Goal: Task Accomplishment & Management: Complete application form

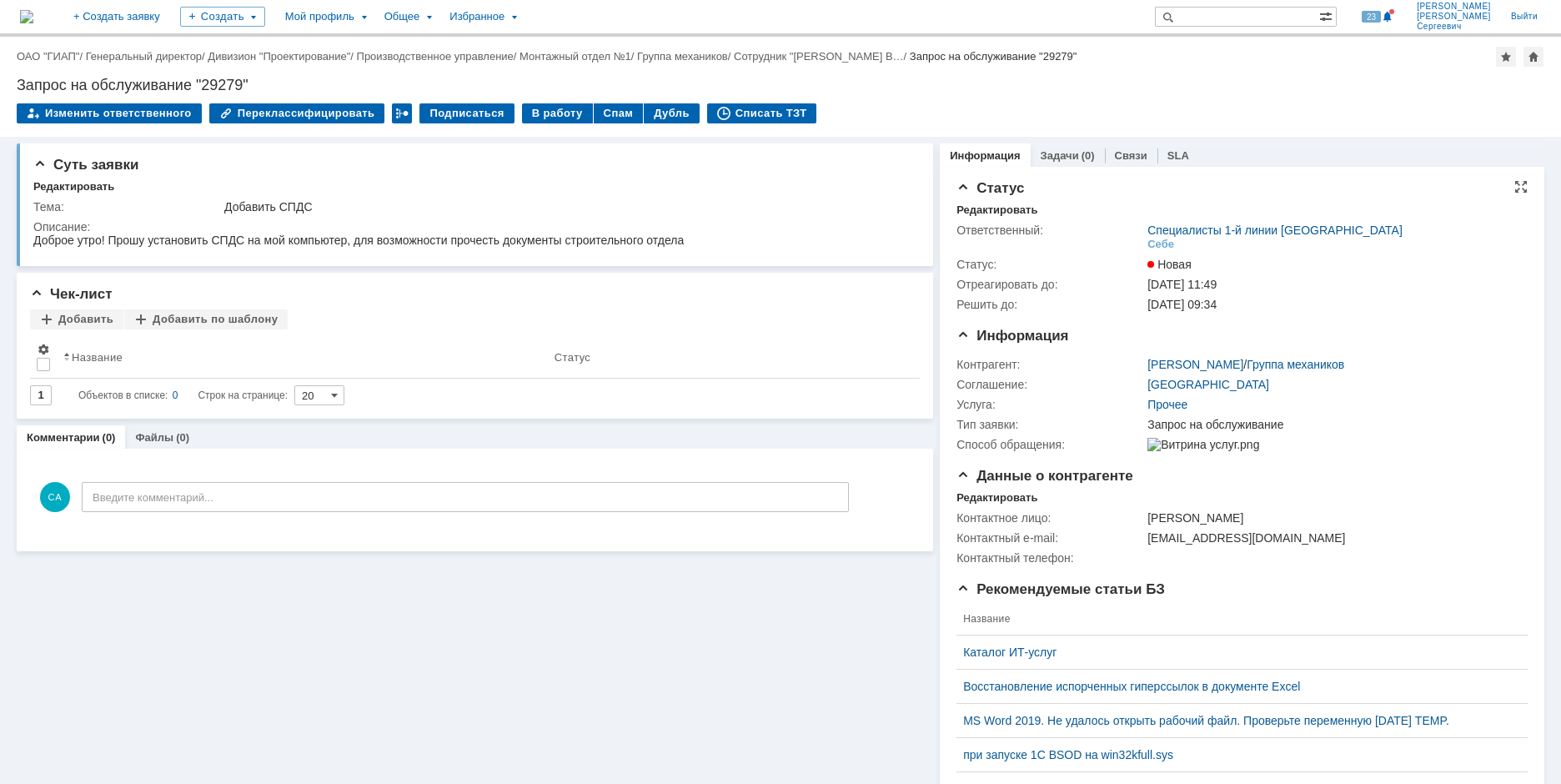
click at [969, 218] on div "Ответственный: Специалисты 1-й линии [GEOGRAPHIC_DATA] Себе Статус: [GEOGRAPHIC…" at bounding box center [1242, 266] width 572 height 97
click at [971, 212] on div "Редактировать" at bounding box center [997, 210] width 81 height 13
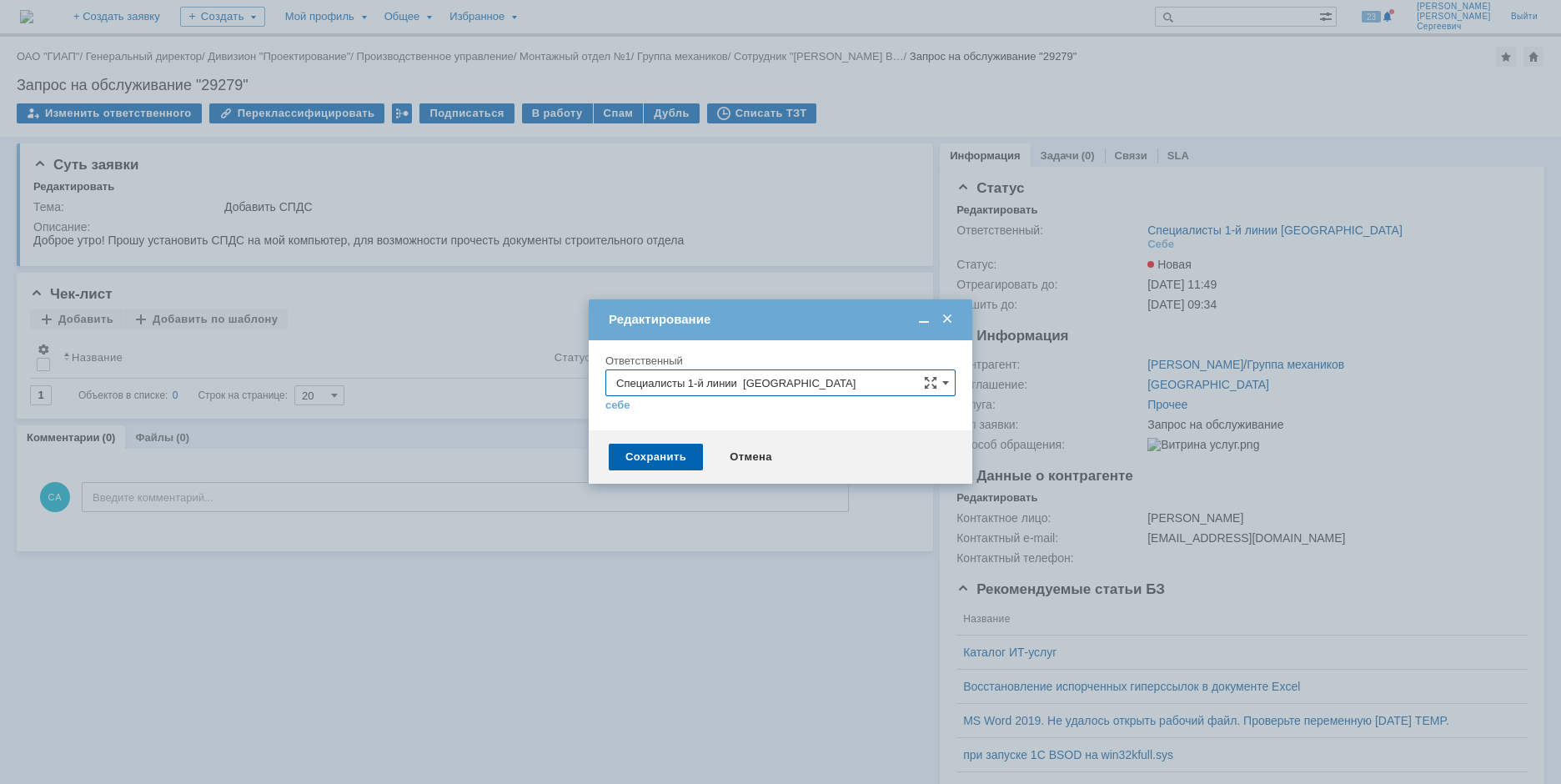
click at [867, 376] on input "Специалисты 1-й линии [GEOGRAPHIC_DATA]" at bounding box center [780, 383] width 351 height 27
click at [836, 494] on span "Специалисты 2-й линии САПР [GEOGRAPHIC_DATA]" at bounding box center [780, 497] width 329 height 13
type input "Специалисты 2-й линии САПР [GEOGRAPHIC_DATA]"
click at [640, 465] on div "Сохранить" at bounding box center [656, 457] width 94 height 27
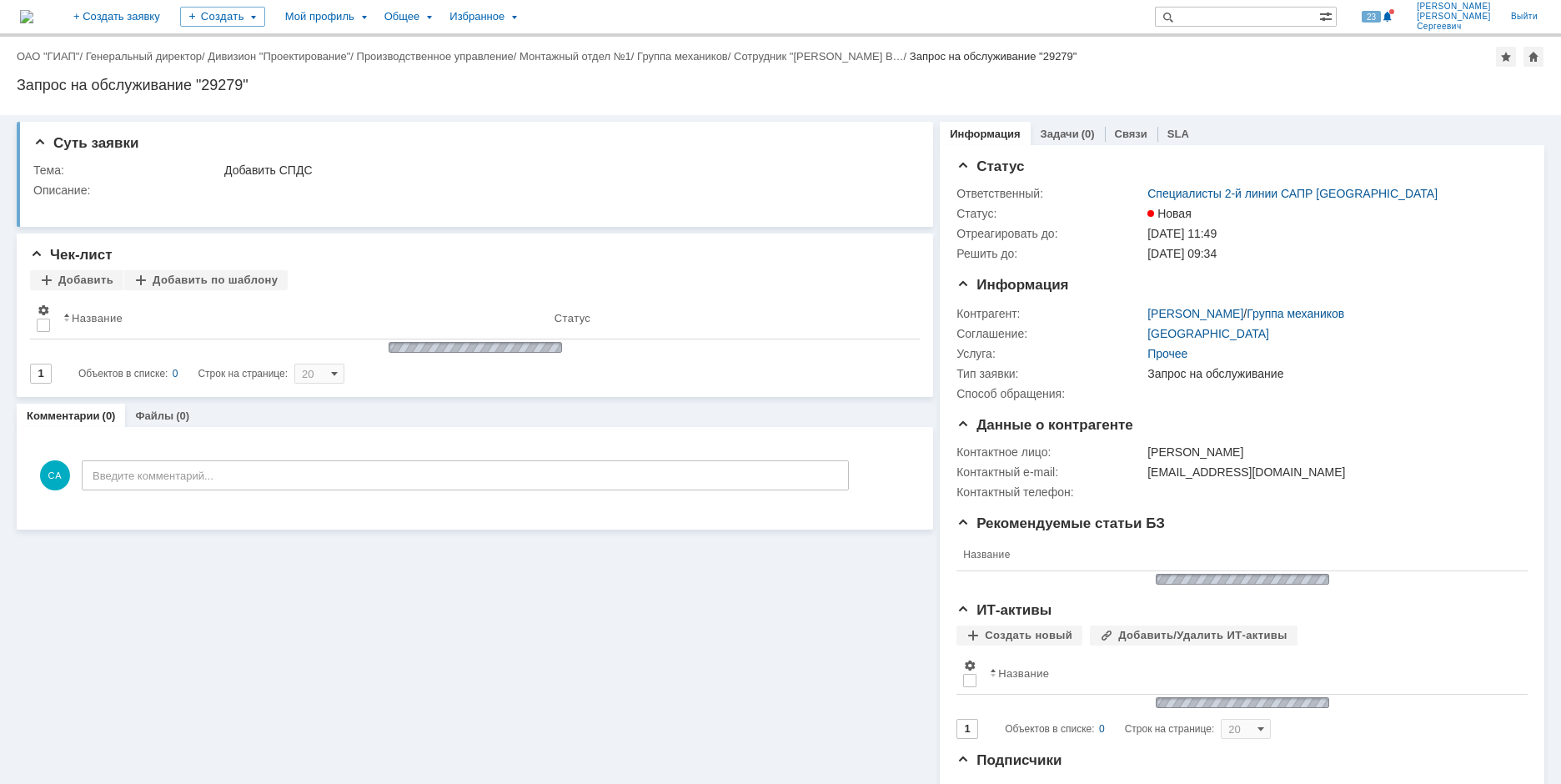
scroll to position [0, 0]
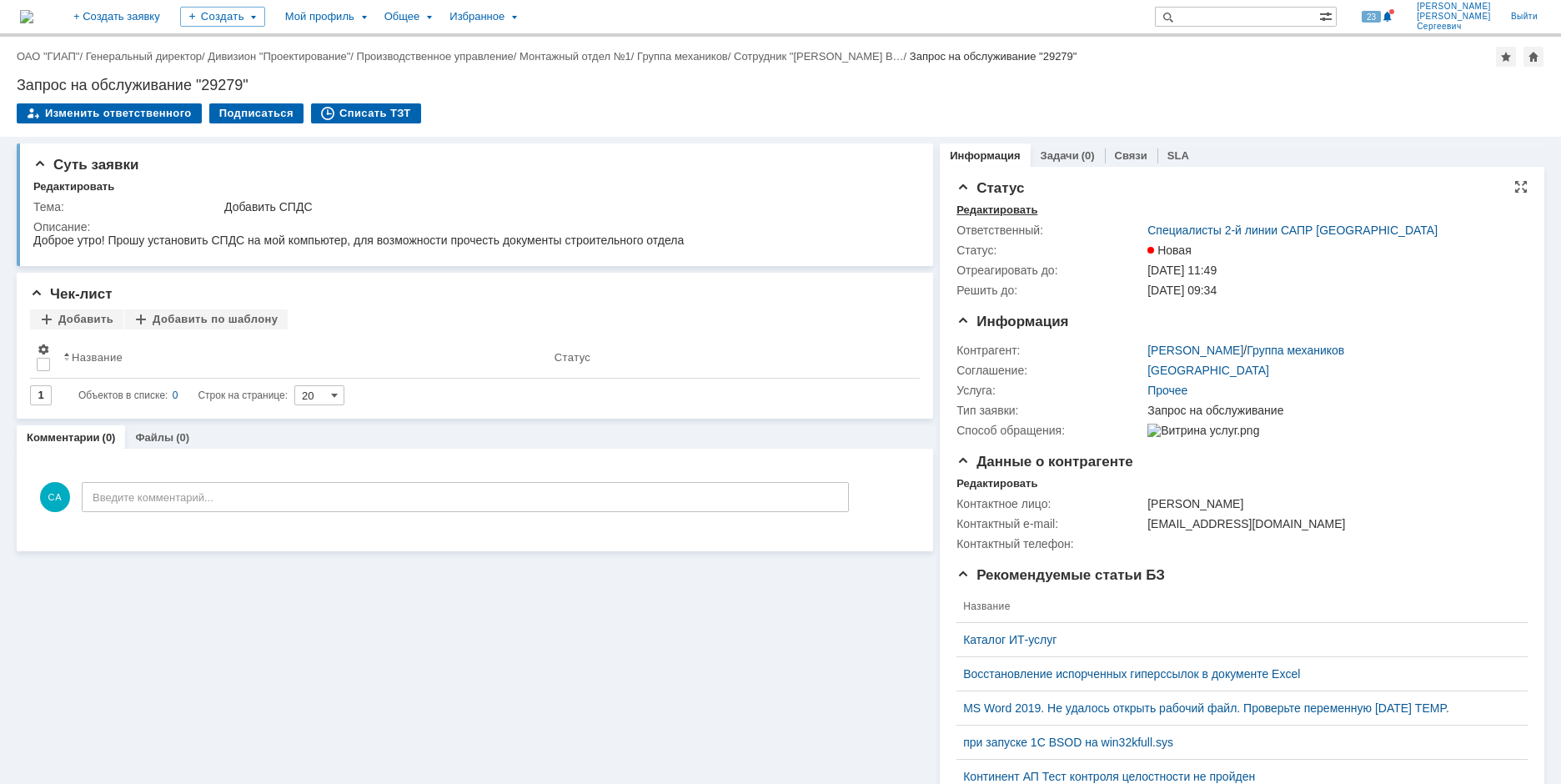
click at [963, 213] on div "Редактировать" at bounding box center [997, 210] width 81 height 13
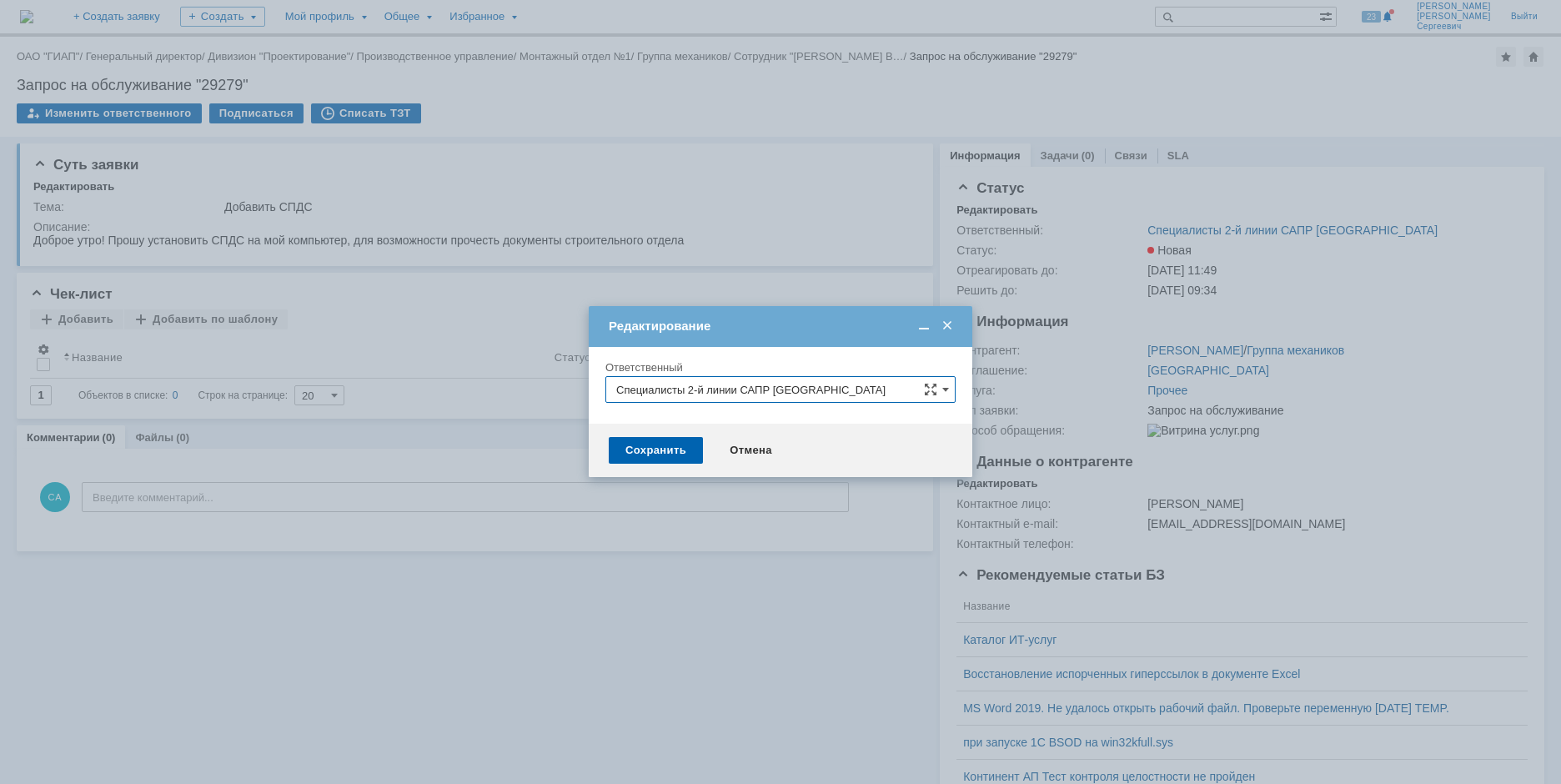
click at [873, 383] on input "Специалисты 2-й линии САПР [GEOGRAPHIC_DATA]" at bounding box center [780, 389] width 351 height 27
click at [945, 319] on span at bounding box center [947, 326] width 17 height 15
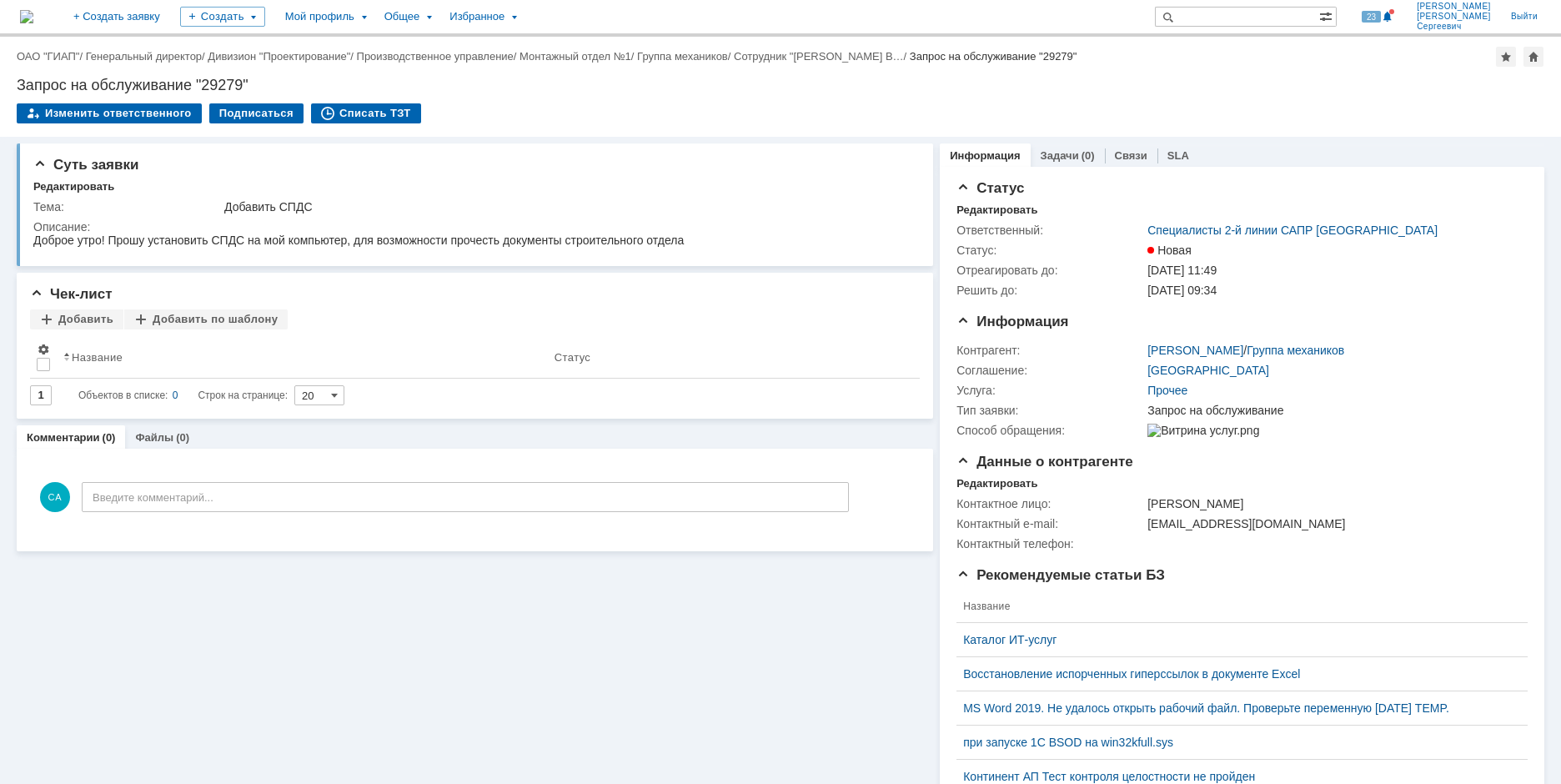
click at [266, 6] on div "Создать" at bounding box center [222, 17] width 85 height 34
click at [266, 16] on div "Создать" at bounding box center [222, 17] width 85 height 20
click at [298, 97] on link "Заявка" at bounding box center [246, 103] width 127 height 20
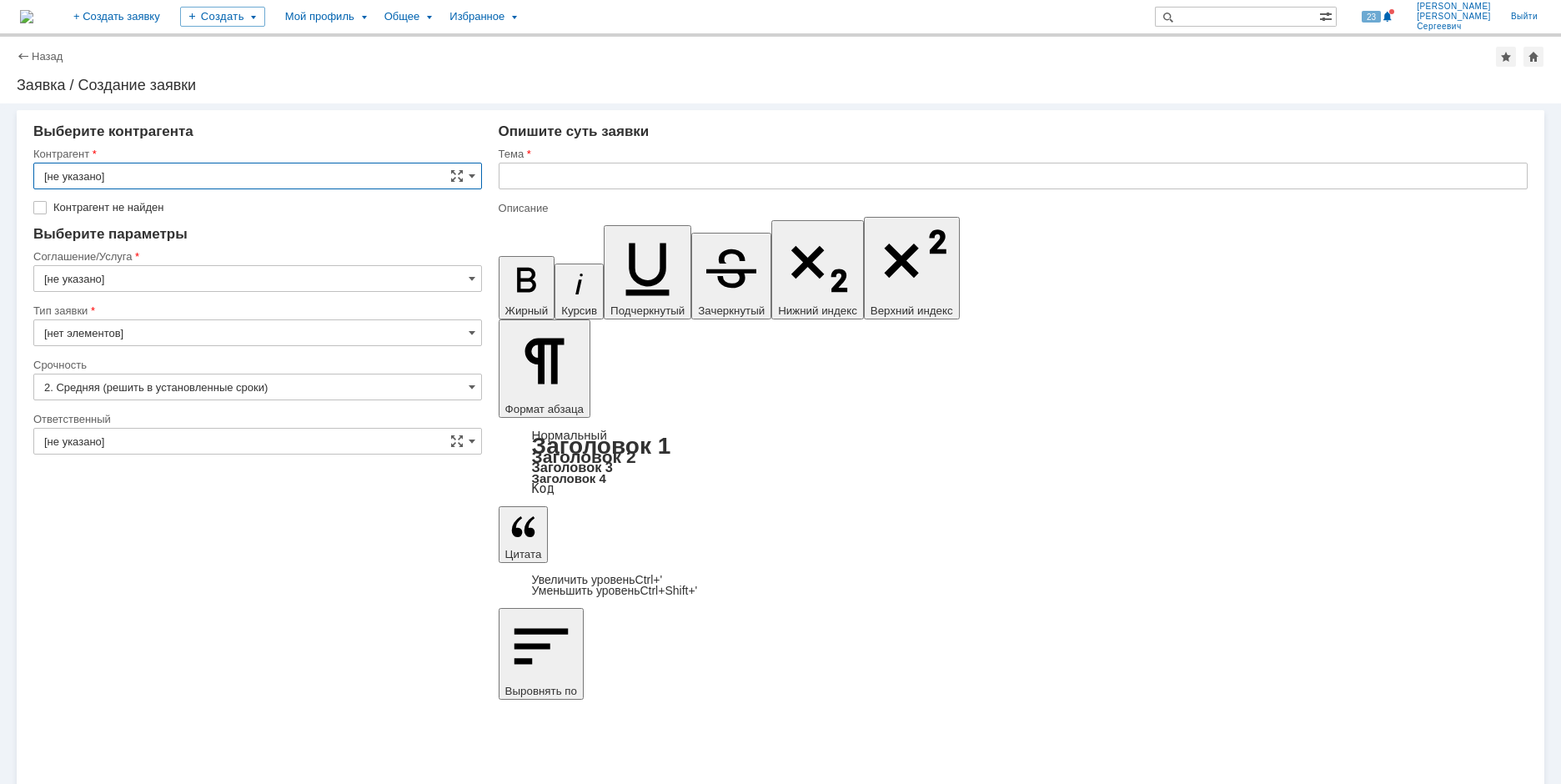
click at [203, 445] on input "[не указано]" at bounding box center [258, 441] width 449 height 27
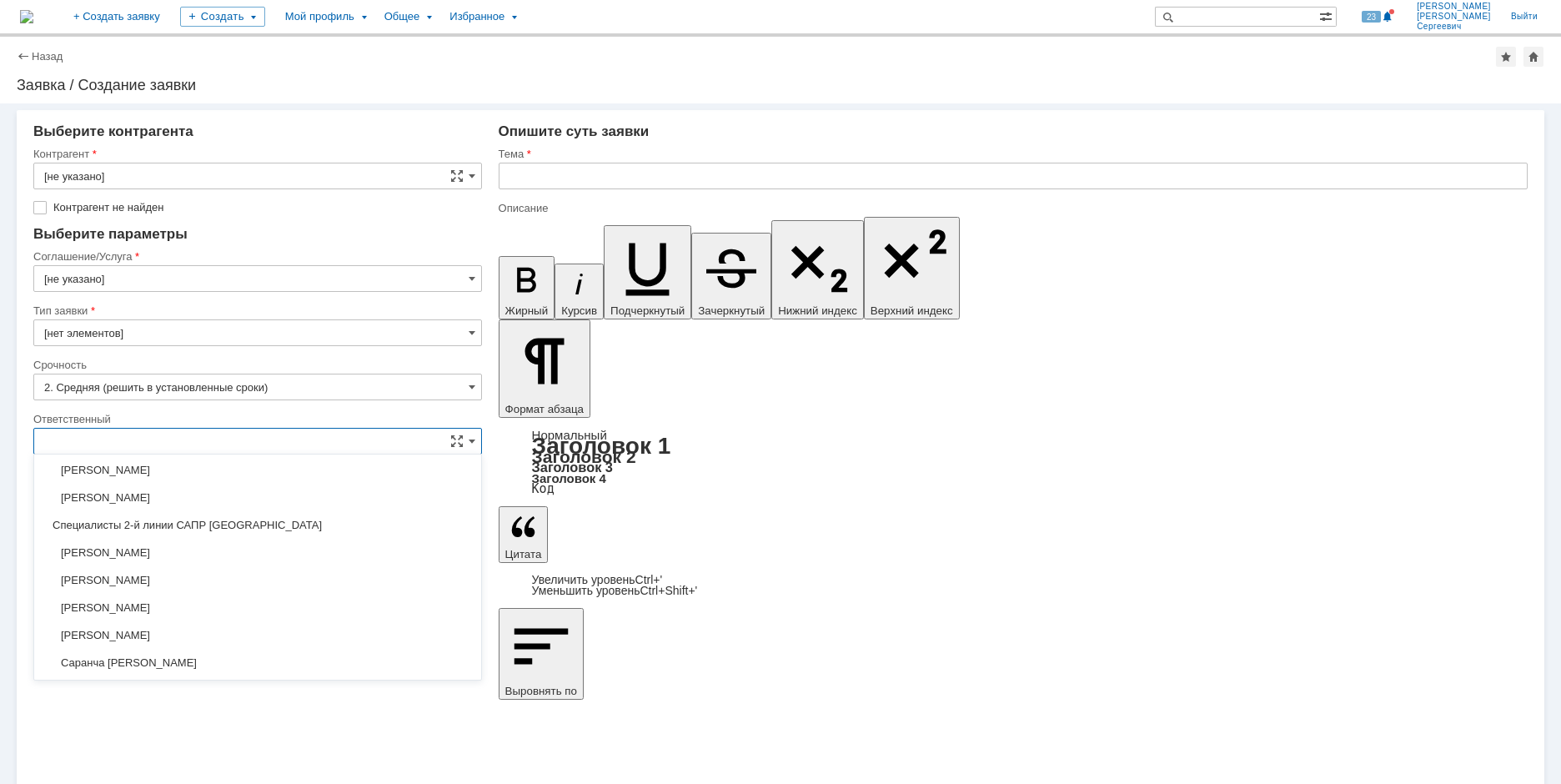
scroll to position [1287, 0]
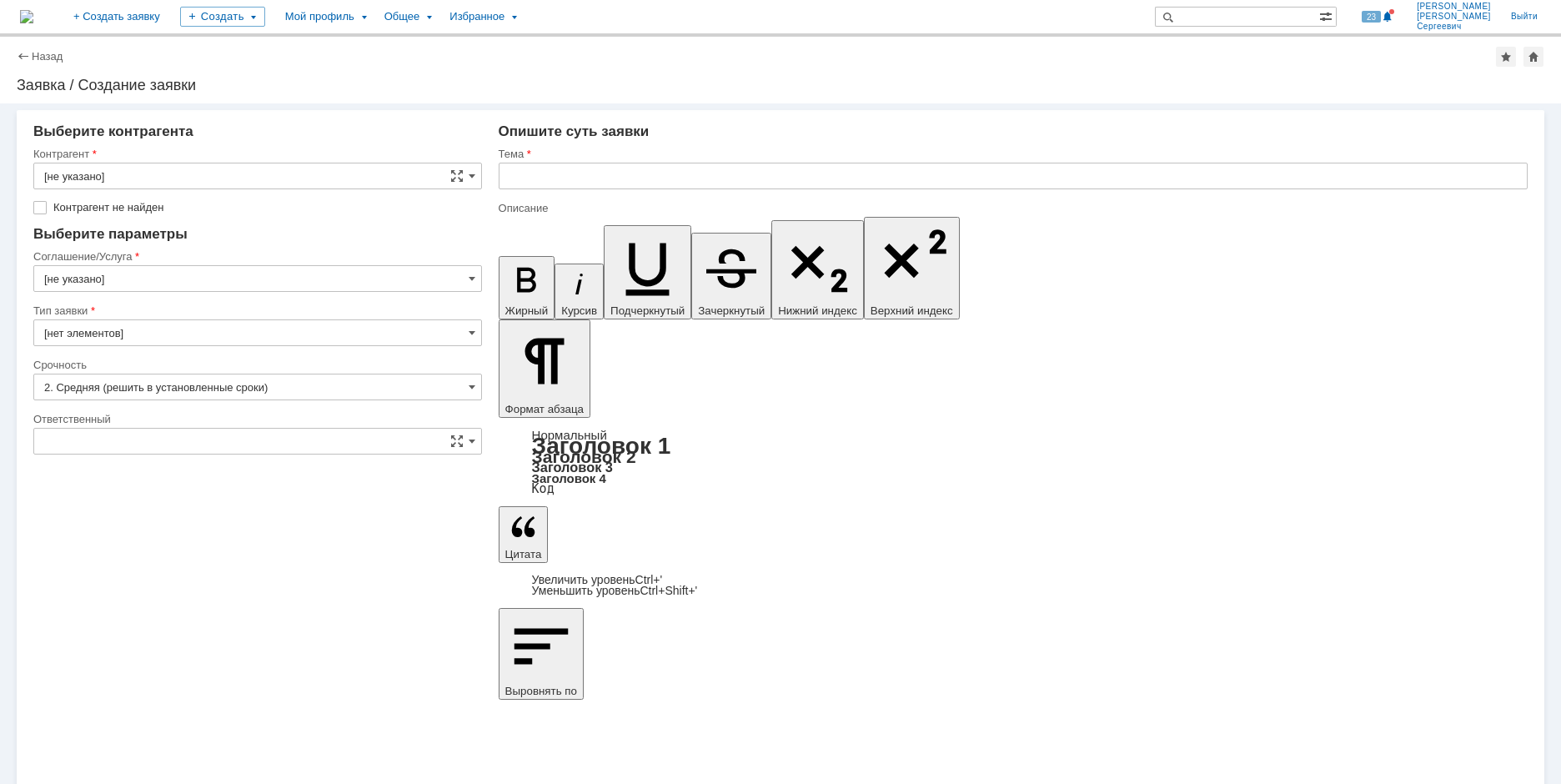
click at [693, 582] on div "Внимание! Выберите контрагента Контрагент [не указано] Контрагент не найден Кон…" at bounding box center [780, 444] width 1561 height 681
type input "[не указано]"
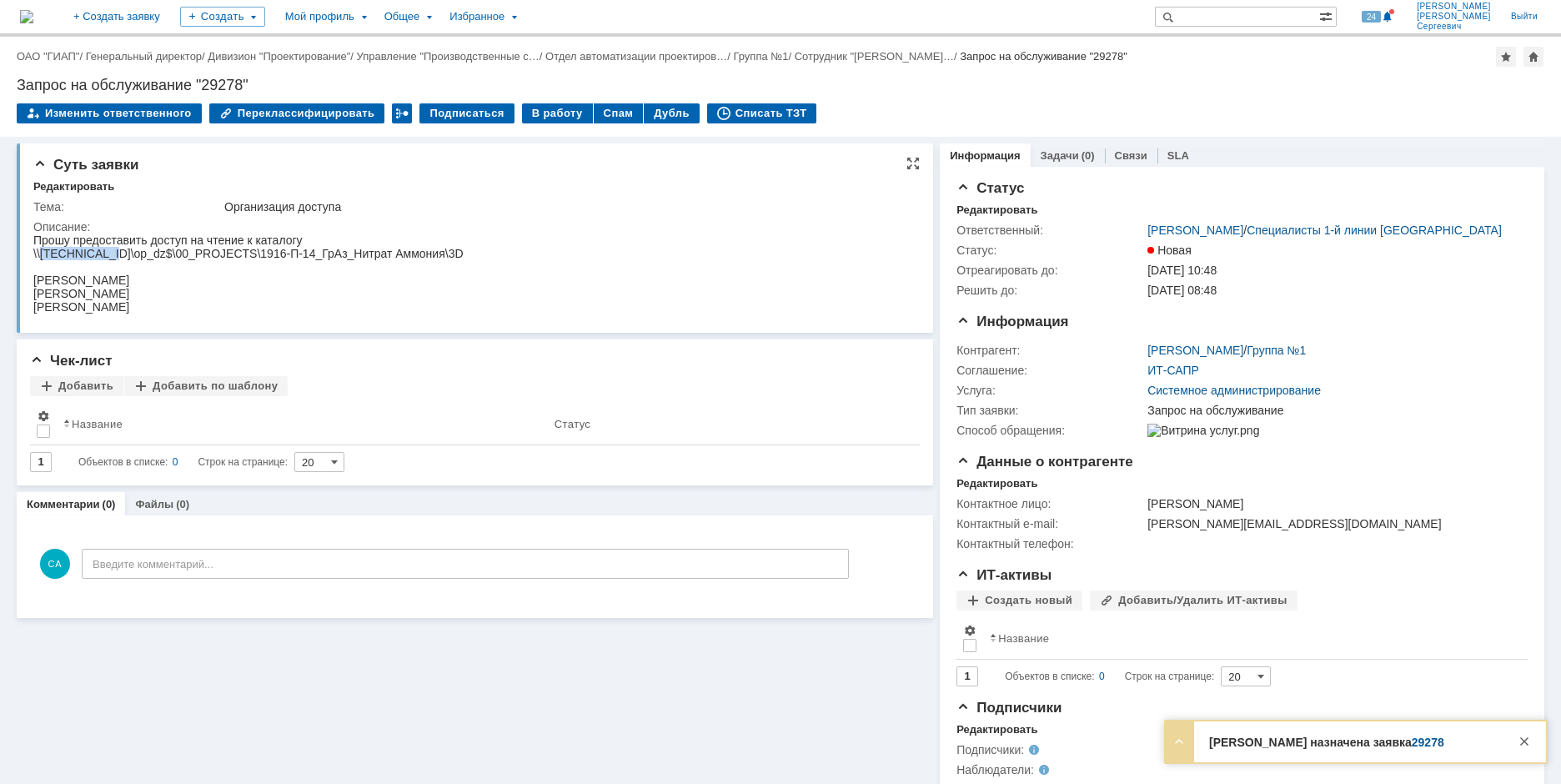
drag, startPoint x: 40, startPoint y: 251, endPoint x: 108, endPoint y: 257, distance: 68.3
click at [108, 257] on div "\\10.95.27.243\op_dz$\00_PROJECTS\1916-П-14_ГрАз_Нитрат Аммония\3D" at bounding box center [249, 254] width 430 height 13
copy div "10.95.27.243"
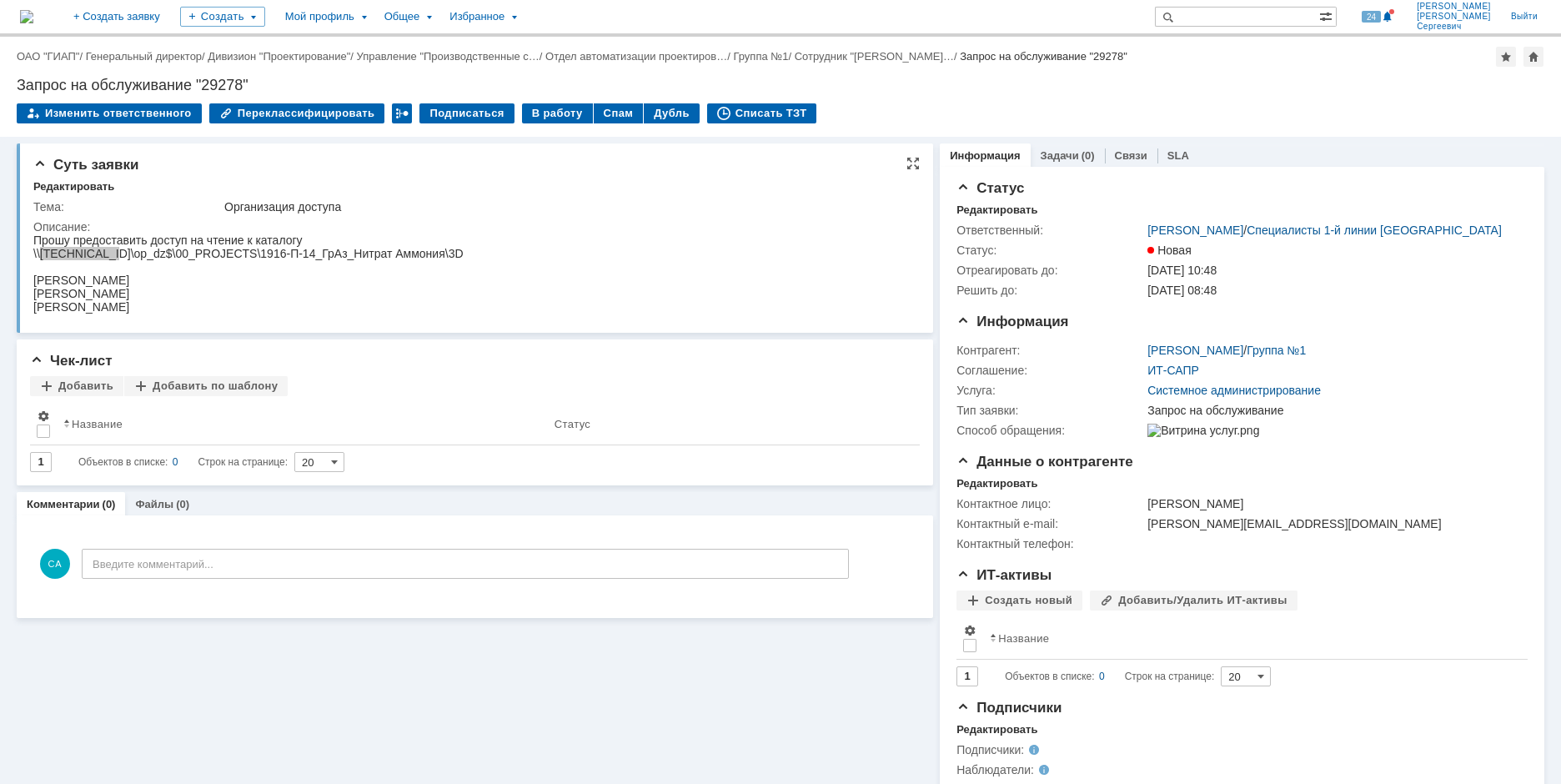
click at [411, 179] on div "Суть заявки Редактировать Тема: Организация доступа Описание:" at bounding box center [475, 238] width 916 height 189
click at [544, 118] on div "В работу" at bounding box center [557, 113] width 71 height 20
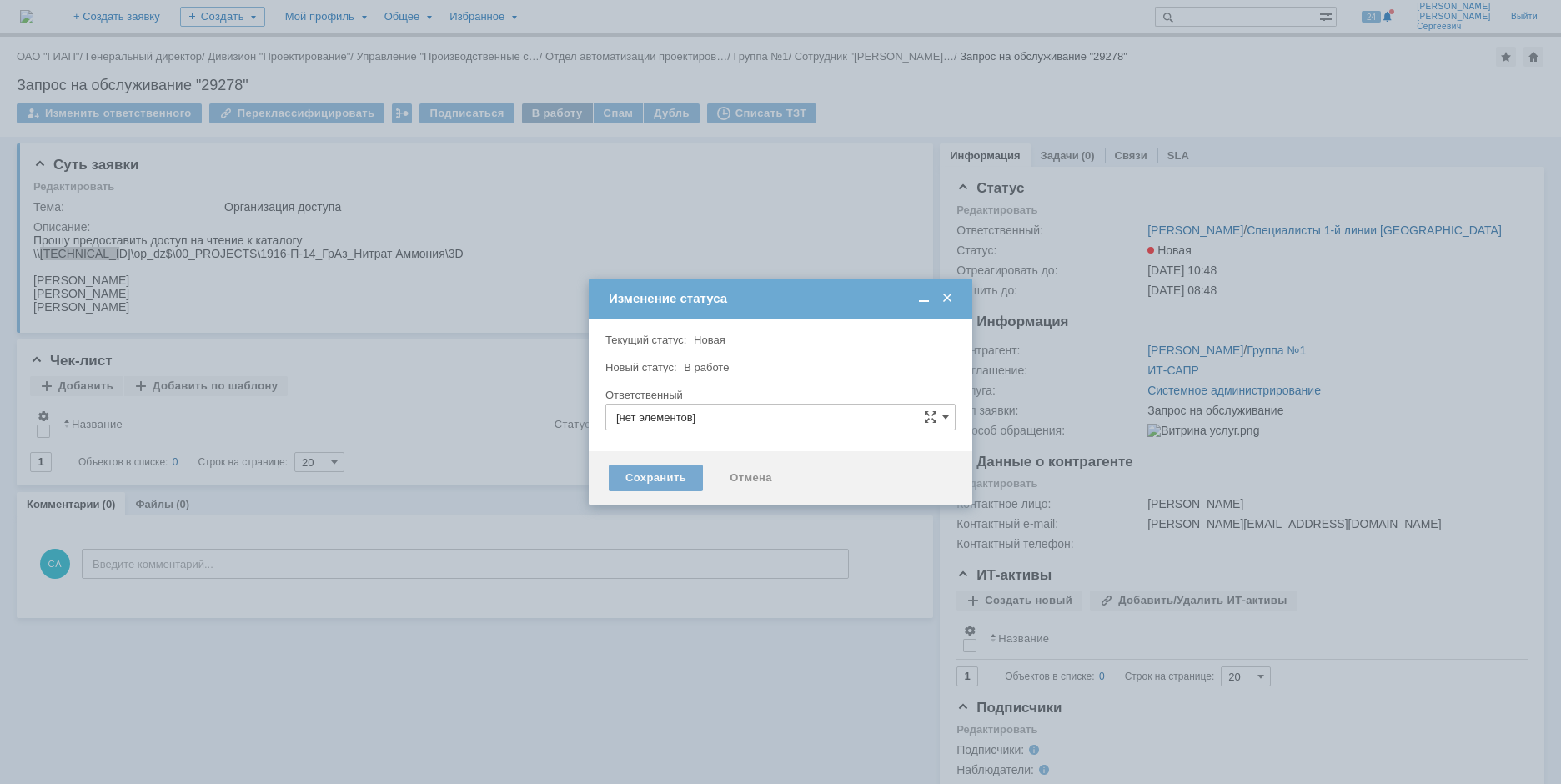
type input "[PERSON_NAME]"
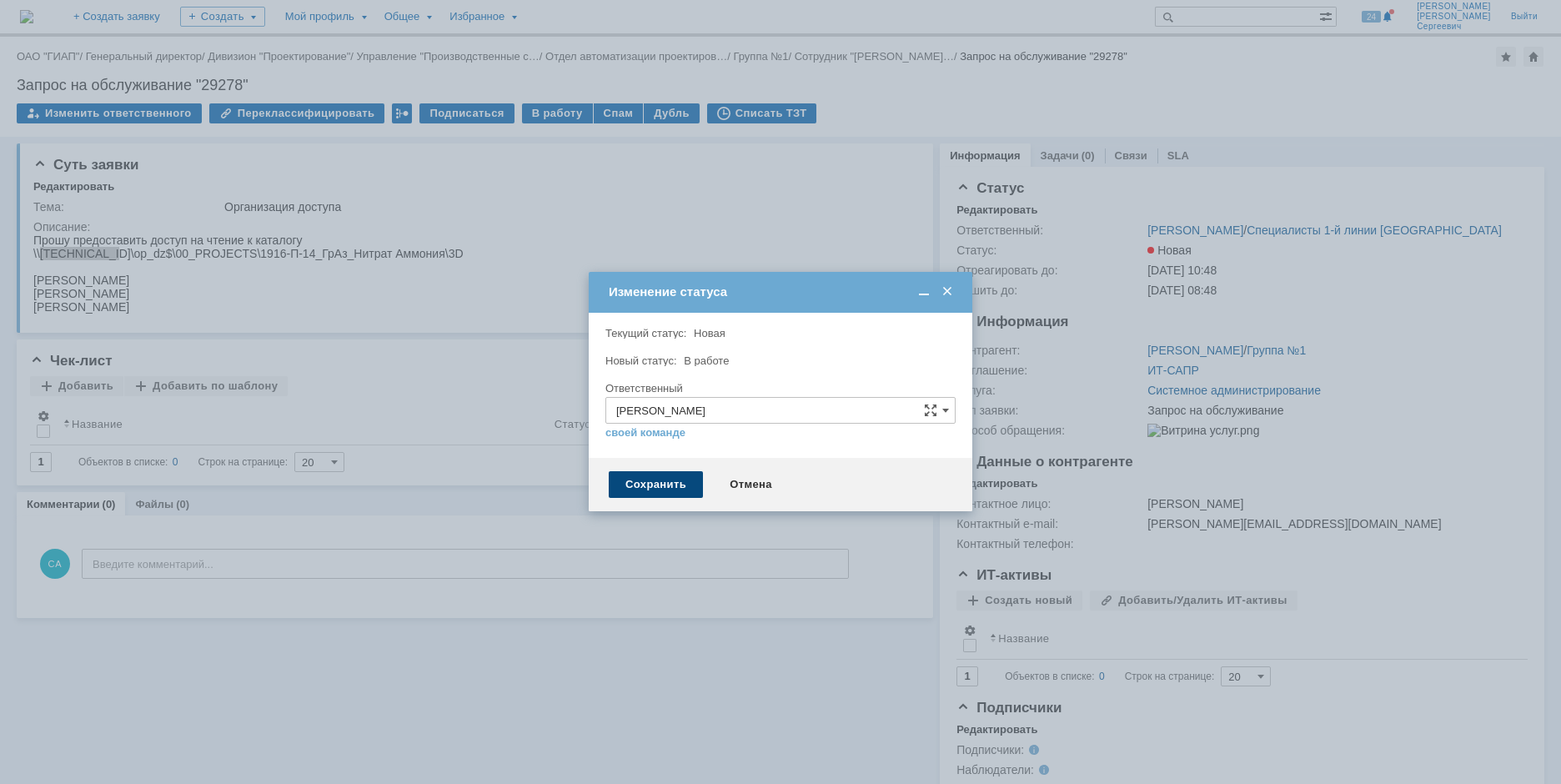
click at [645, 487] on div "Сохранить" at bounding box center [656, 485] width 94 height 27
